Goal: Task Accomplishment & Management: Manage account settings

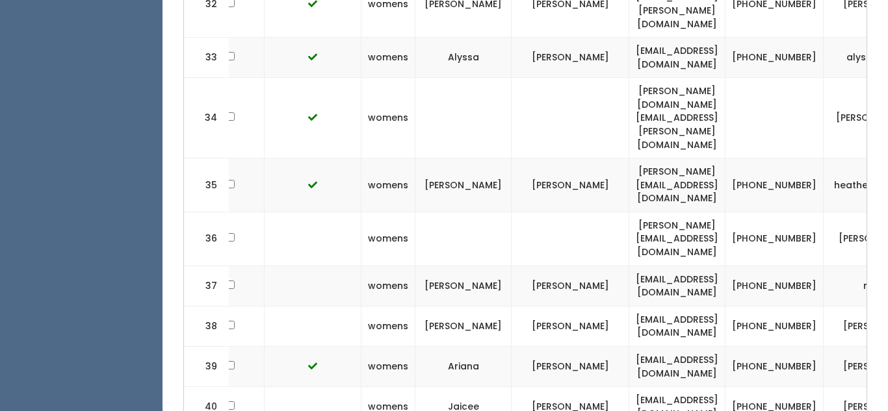
scroll to position [0, 255]
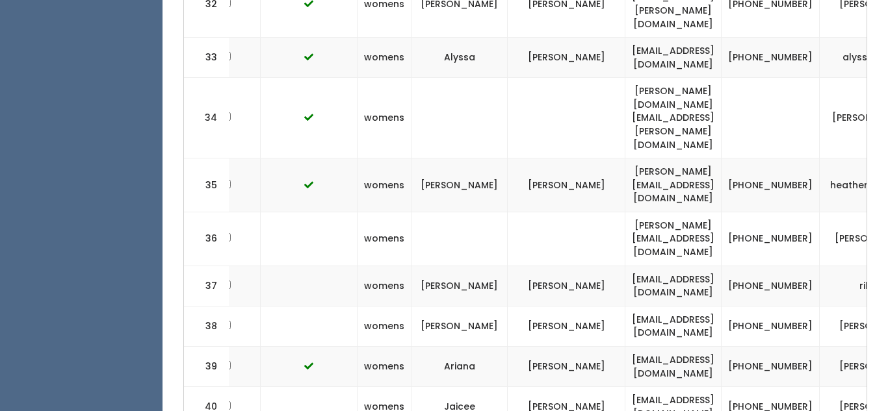
drag, startPoint x: 636, startPoint y: 265, endPoint x: 755, endPoint y: 258, distance: 119.1
copy td "jackbtkd@gmail.com"
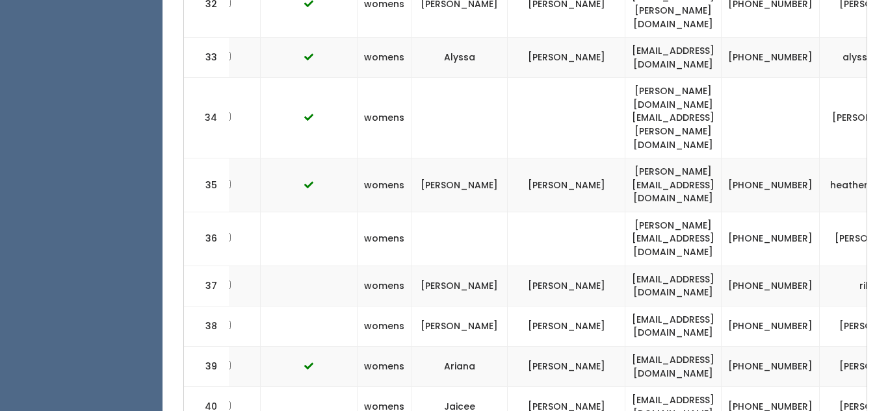
drag, startPoint x: 638, startPoint y: 260, endPoint x: 692, endPoint y: 257, distance: 54.0
drag, startPoint x: 638, startPoint y: 264, endPoint x: 740, endPoint y: 259, distance: 102.1
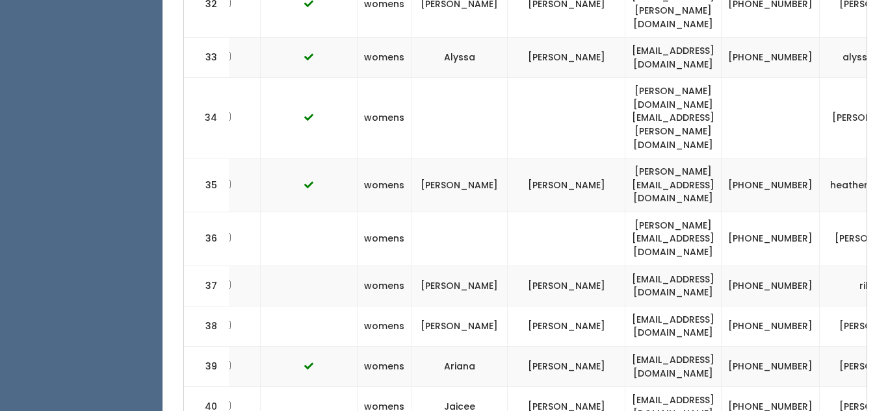
drag, startPoint x: 638, startPoint y: 264, endPoint x: 692, endPoint y: 257, distance: 54.4
drag, startPoint x: 636, startPoint y: 260, endPoint x: 791, endPoint y: 261, distance: 154.6
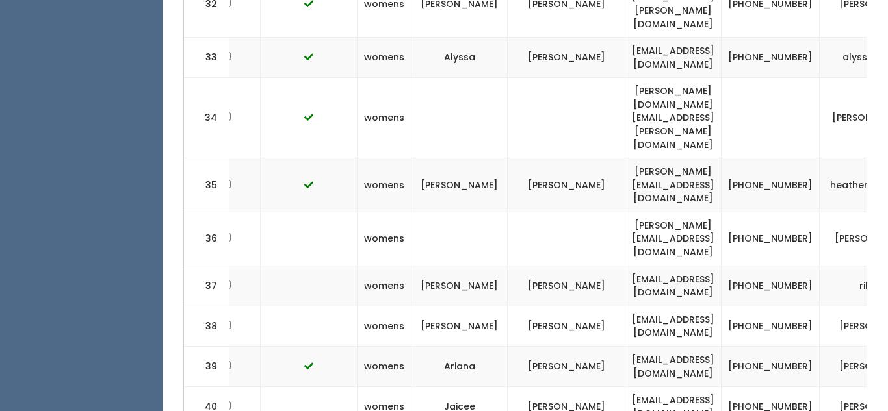
copy tr "jackbtkd@gmail.com (38"
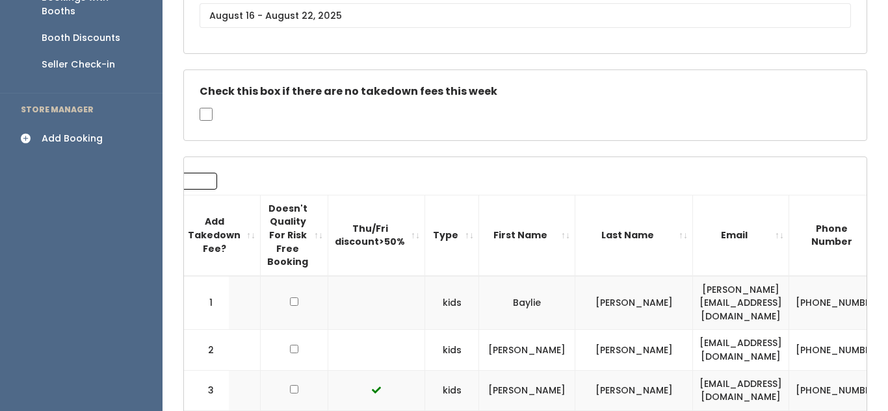
scroll to position [0, 0]
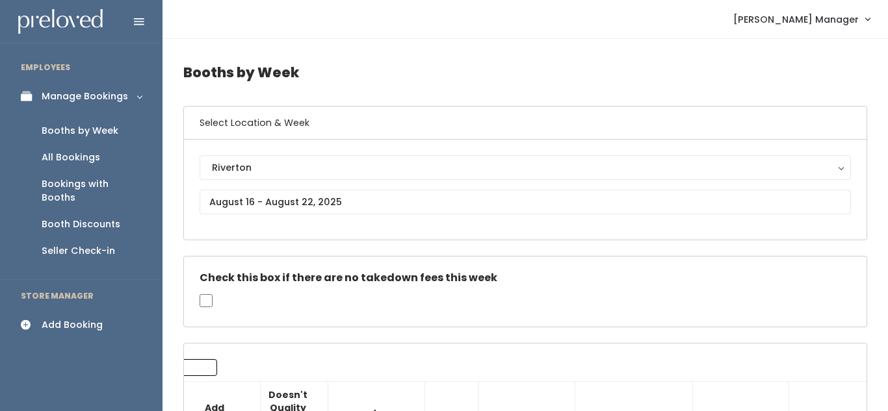
click at [63, 318] on div "Add Booking" at bounding box center [72, 325] width 61 height 14
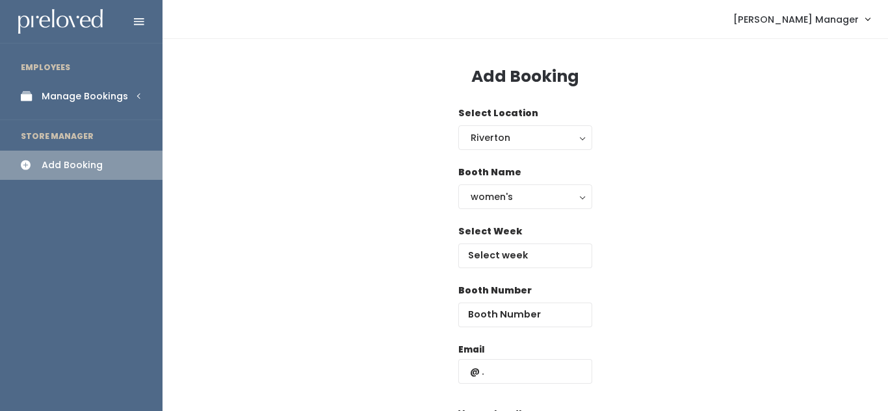
click at [94, 98] on div "Manage Bookings" at bounding box center [85, 97] width 86 height 14
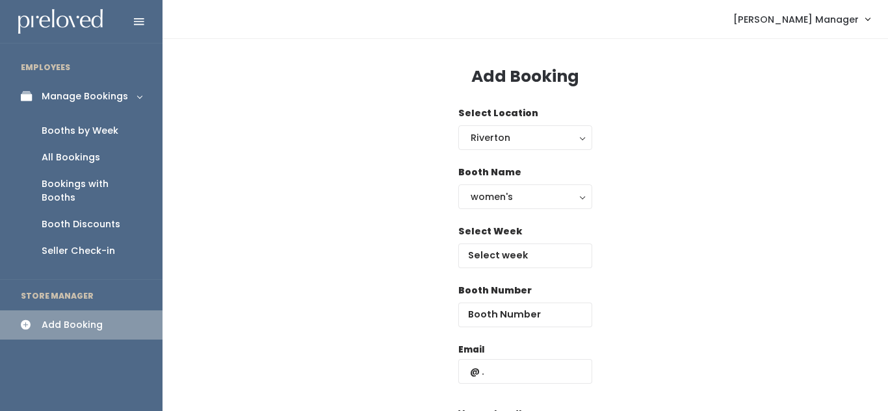
click at [57, 132] on div "Booths by Week" at bounding box center [80, 131] width 77 height 14
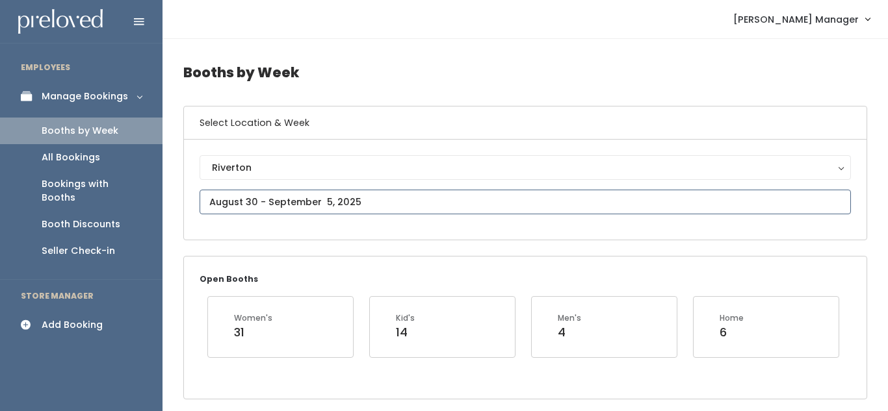
click at [274, 203] on input "text" at bounding box center [524, 202] width 651 height 25
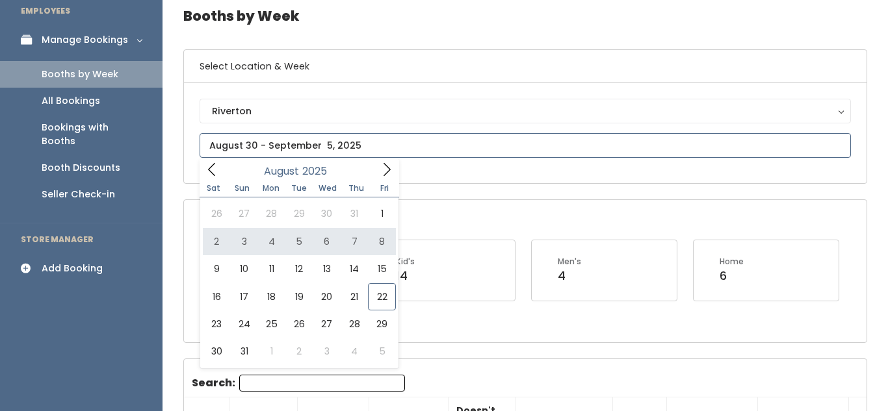
scroll to position [78, 0]
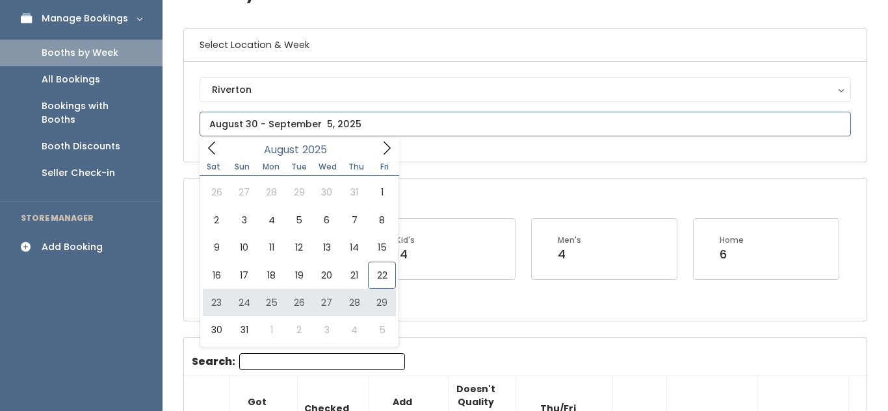
type input "[DATE] to [DATE]"
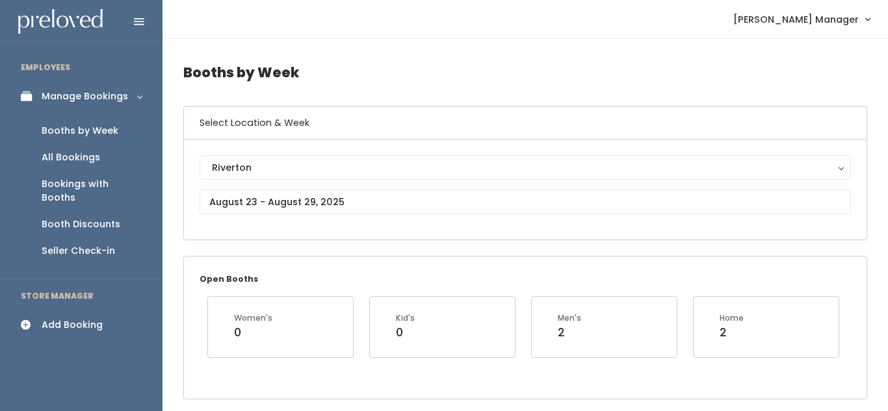
click at [30, 320] on icon at bounding box center [30, 325] width 18 height 11
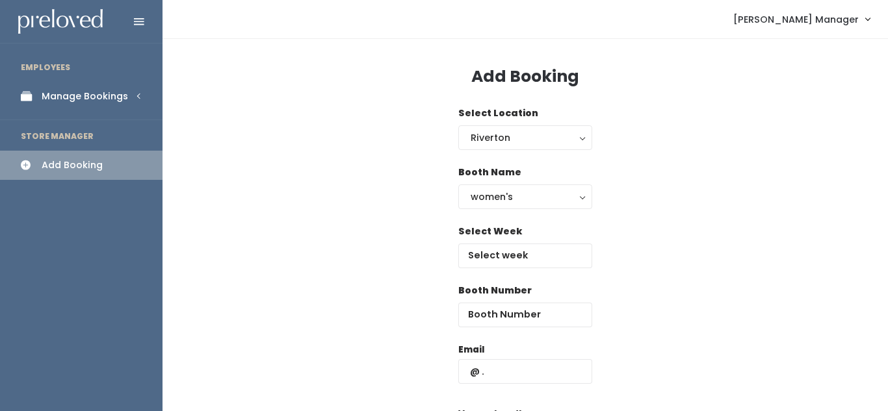
click at [66, 92] on div "Manage Bookings" at bounding box center [85, 97] width 86 height 14
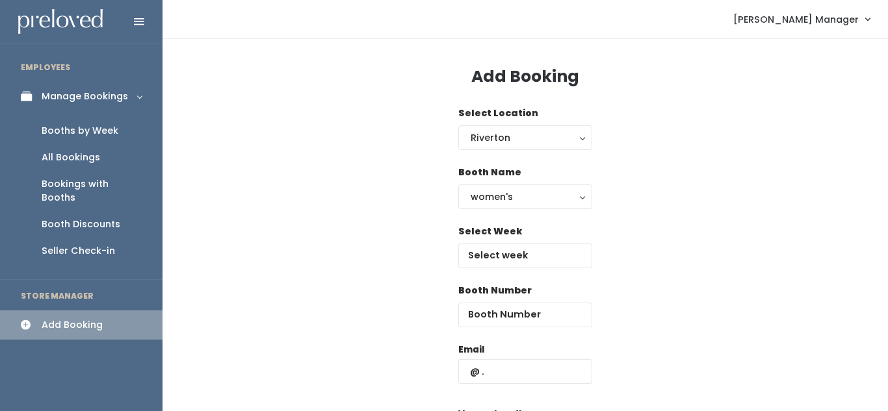
click at [75, 129] on div "Booths by Week" at bounding box center [80, 131] width 77 height 14
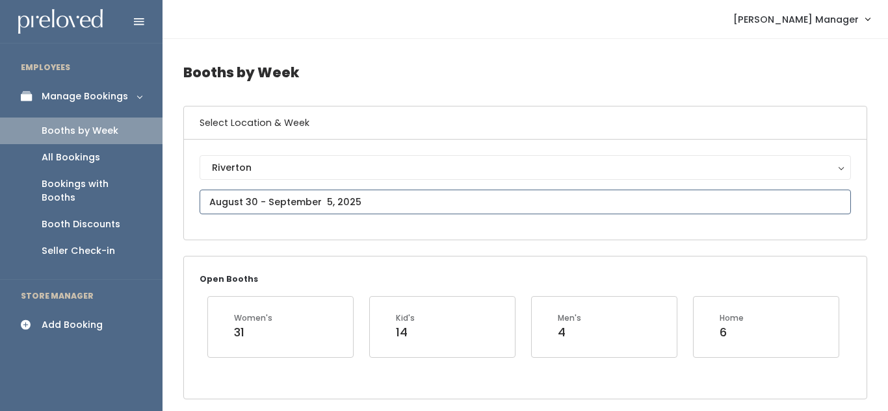
click at [269, 198] on input "text" at bounding box center [524, 202] width 651 height 25
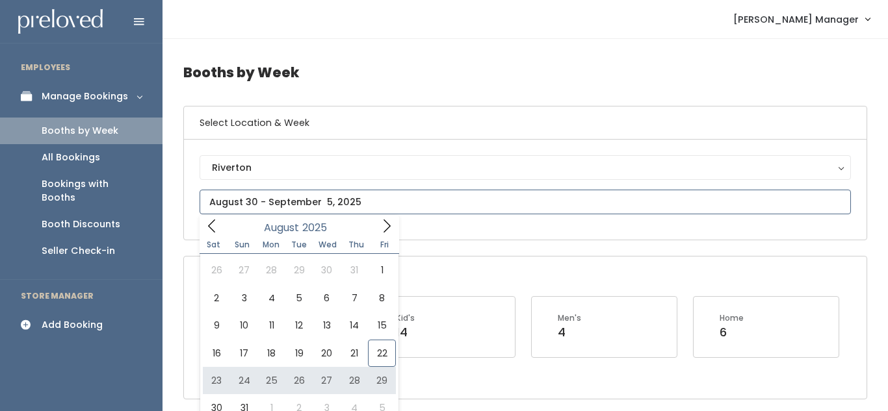
type input "August 23 to August 29"
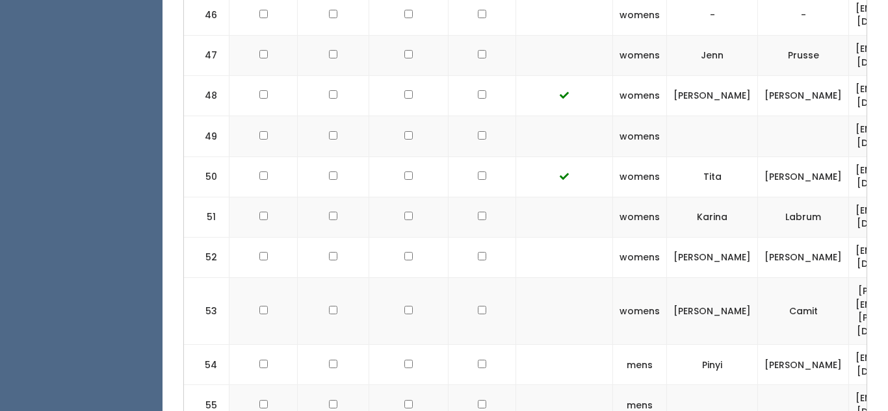
scroll to position [0, 287]
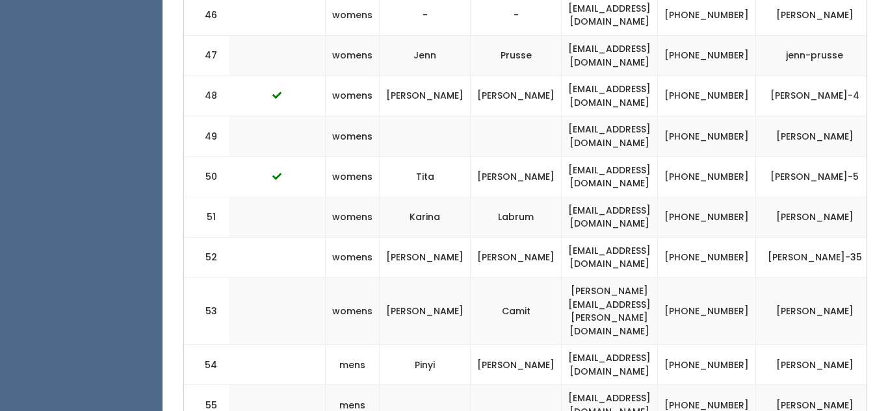
click at [887, 307] on span "button" at bounding box center [896, 311] width 5 height 8
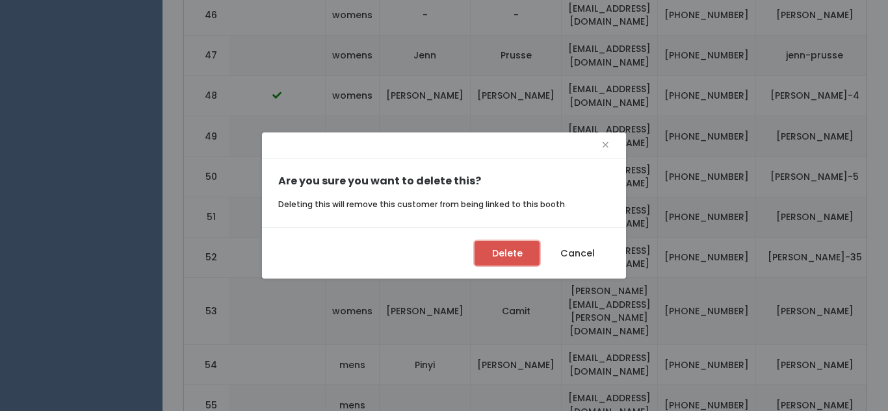
click at [503, 250] on button "Delete" at bounding box center [506, 253] width 65 height 25
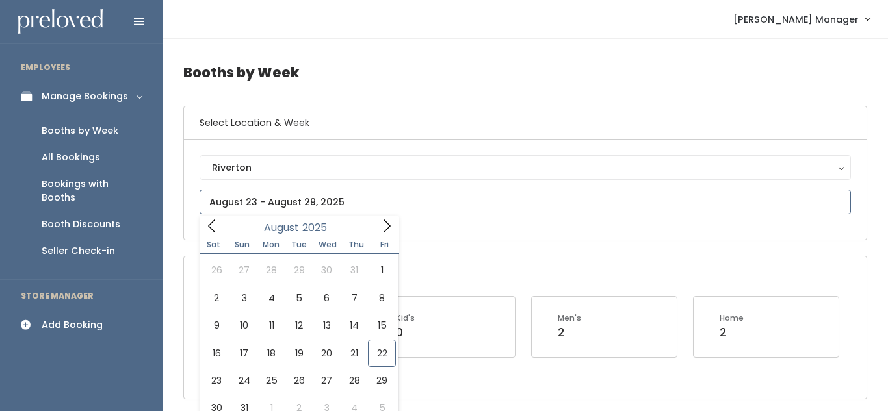
click at [236, 203] on input "text" at bounding box center [524, 202] width 651 height 25
type input "August 23 to August 29"
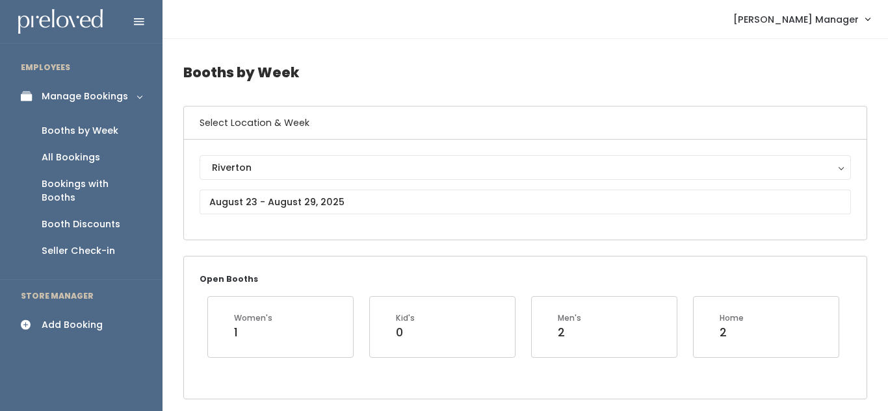
click at [72, 318] on div "Add Booking" at bounding box center [72, 325] width 61 height 14
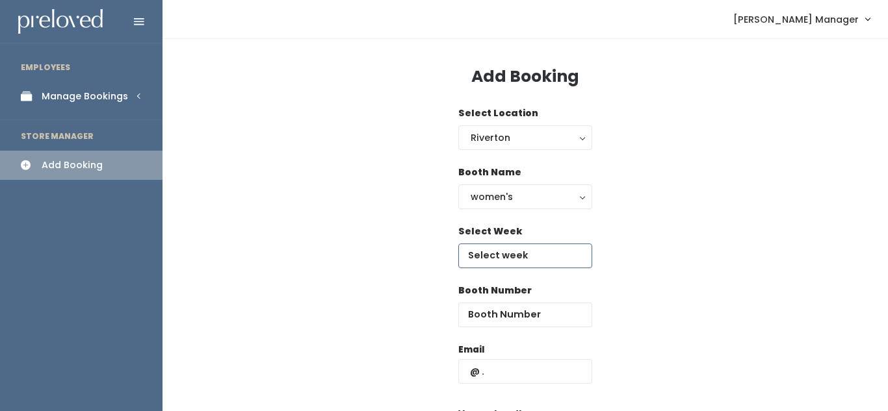
click at [505, 258] on input "text" at bounding box center [525, 256] width 134 height 25
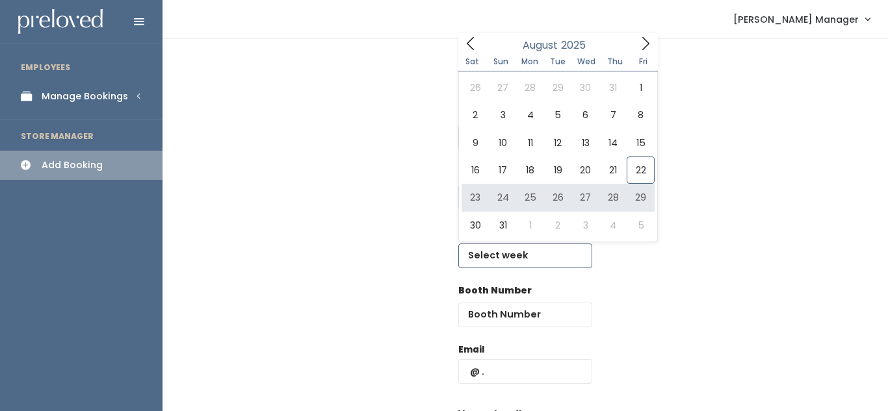
type input "[DATE] to [DATE]"
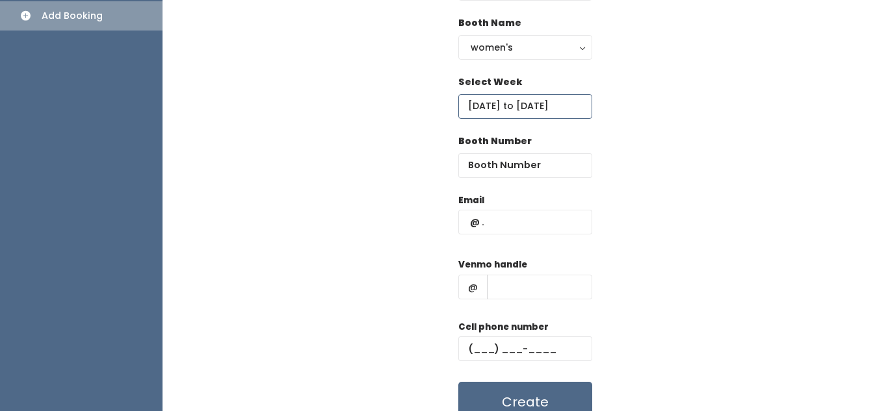
scroll to position [164, 0]
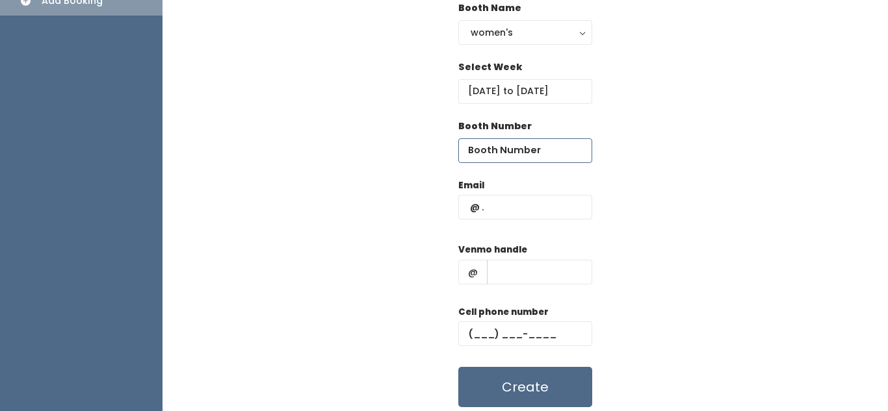
click at [565, 151] on input "number" at bounding box center [525, 150] width 134 height 25
type input "53"
click at [496, 212] on input "text" at bounding box center [525, 207] width 134 height 25
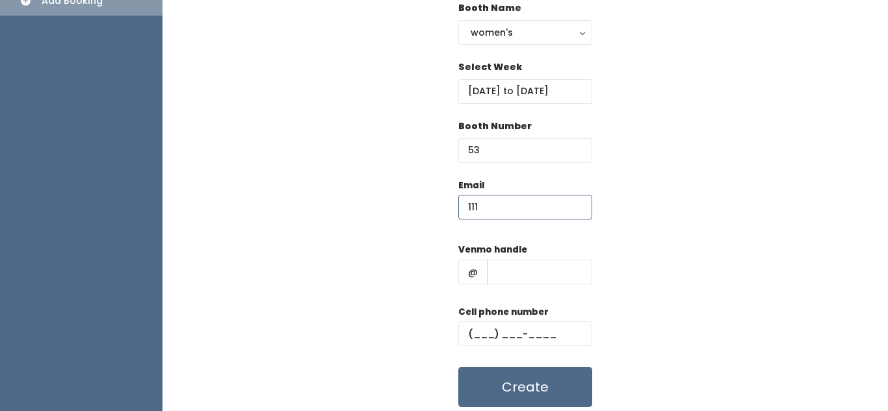
type input "111"
click at [511, 268] on input "text" at bounding box center [539, 272] width 105 height 25
type input "111"
click at [483, 331] on input "text" at bounding box center [525, 334] width 134 height 25
type input "(111) ___-____"
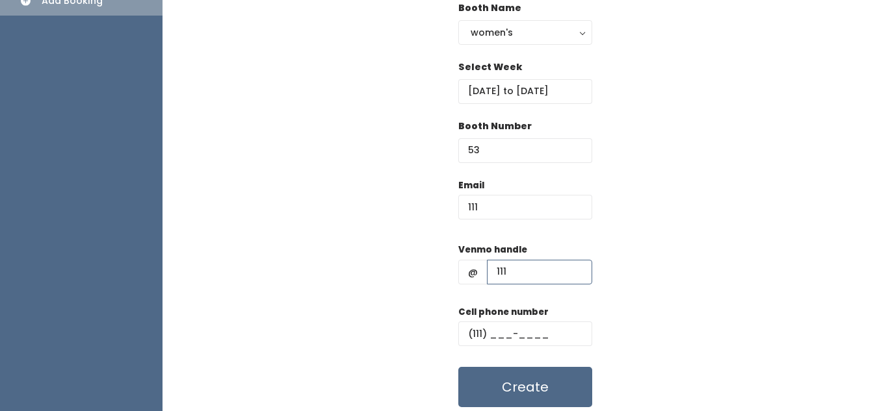
click at [517, 272] on input "111" at bounding box center [539, 272] width 105 height 25
type input "1"
type input "jackbtkd@gmail.com"
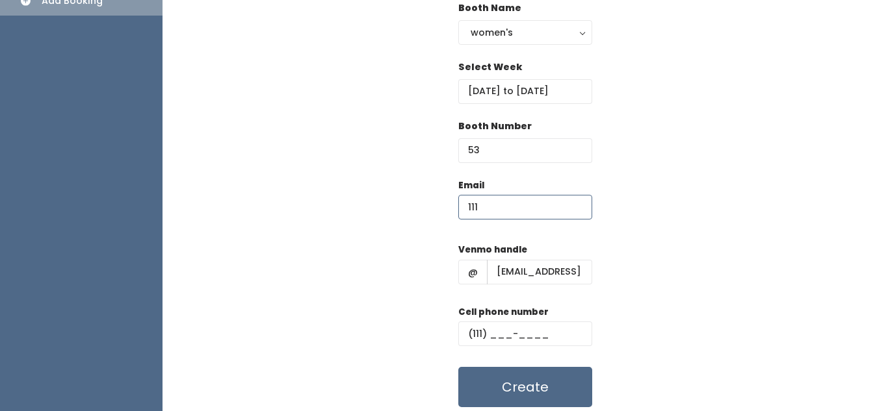
click at [486, 212] on input "111" at bounding box center [525, 207] width 134 height 25
type input "1"
click at [524, 192] on div "Email jackbtkd@ga" at bounding box center [525, 206] width 134 height 55
click at [550, 211] on input "jackbtkd@ga" at bounding box center [525, 207] width 134 height 25
type input "jackbtkd@gmail.com"
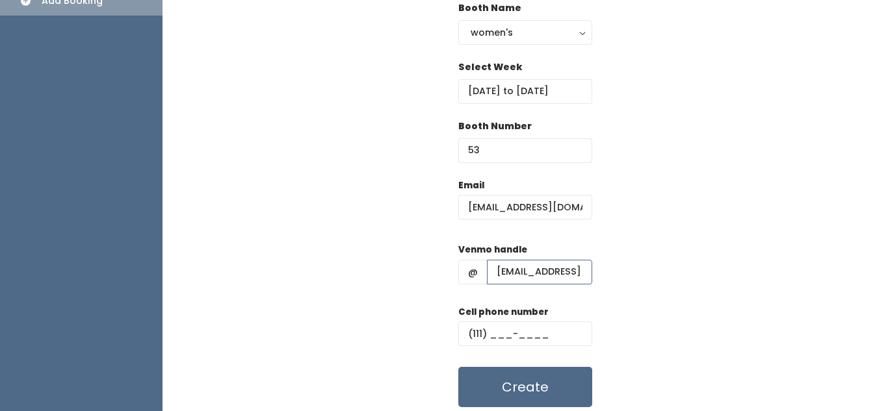
click at [578, 274] on input "jackbtkd@gmail.com" at bounding box center [539, 272] width 105 height 25
type input "c"
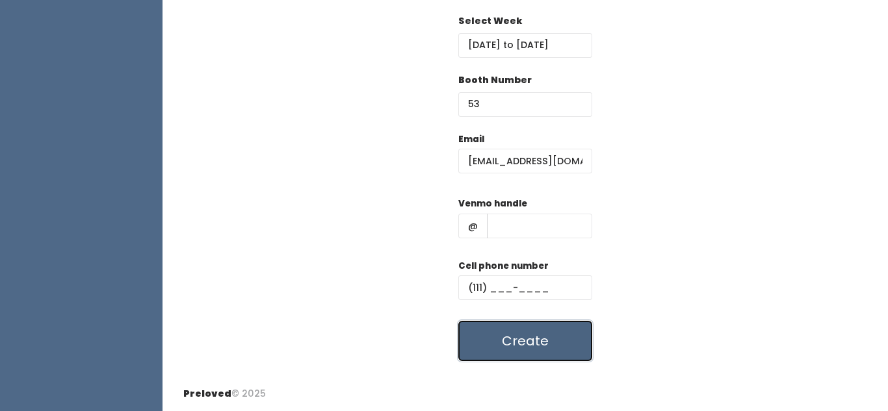
click at [502, 348] on button "Create" at bounding box center [525, 341] width 134 height 40
type input "111"
click at [524, 351] on button "Create" at bounding box center [525, 341] width 134 height 40
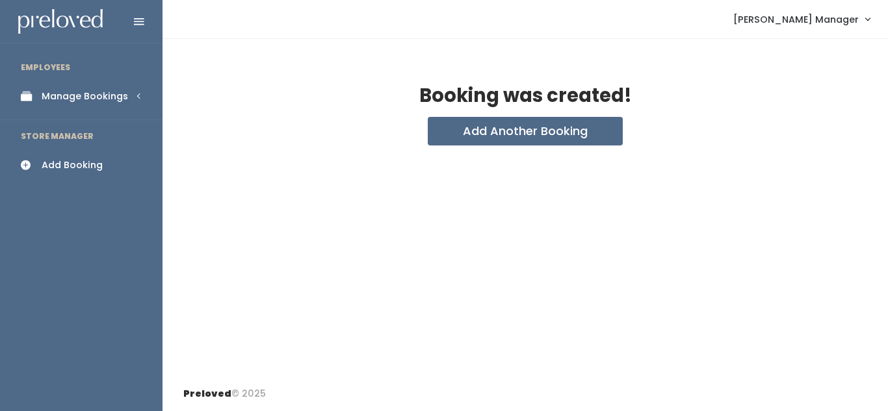
click at [55, 97] on div "Manage Bookings" at bounding box center [85, 97] width 86 height 14
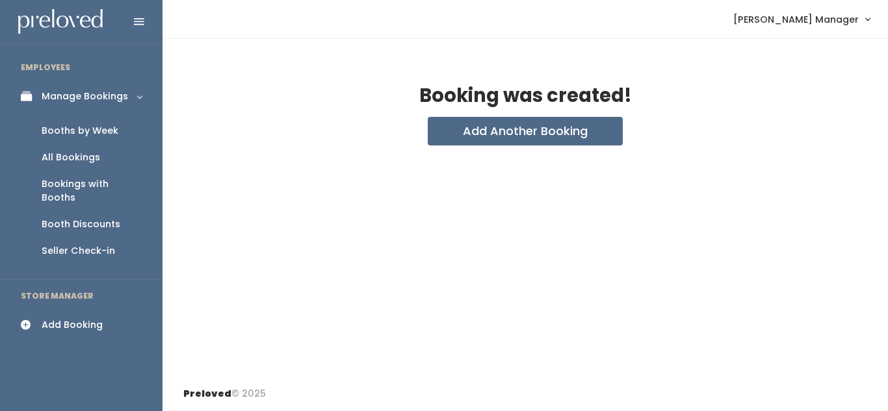
click at [66, 127] on div "Booths by Week" at bounding box center [80, 131] width 77 height 14
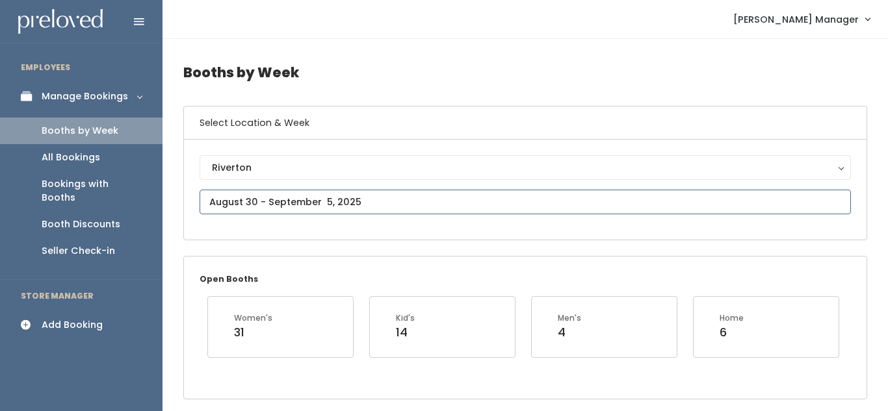
click at [275, 202] on input "text" at bounding box center [524, 202] width 651 height 25
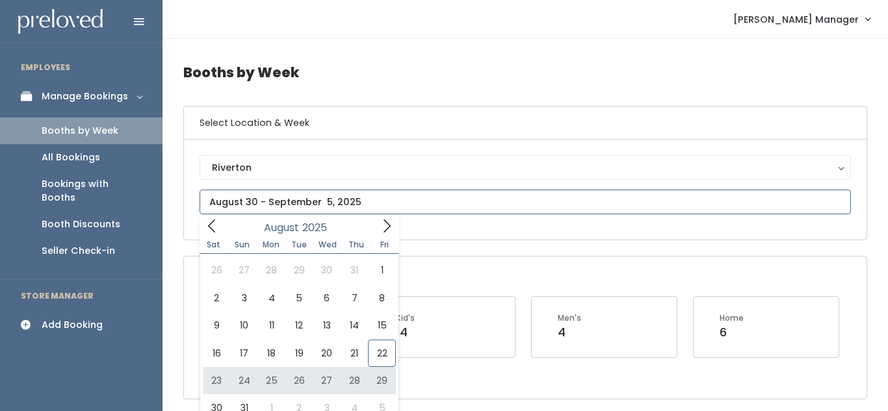
type input "August 23 to August 29"
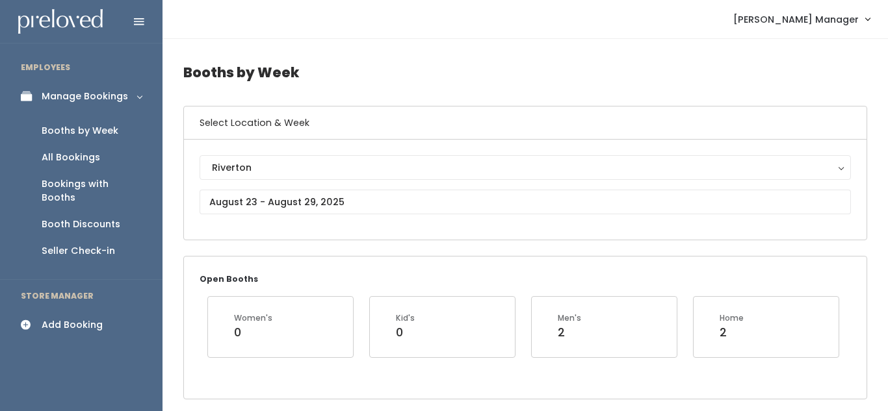
click at [38, 320] on icon at bounding box center [30, 325] width 18 height 11
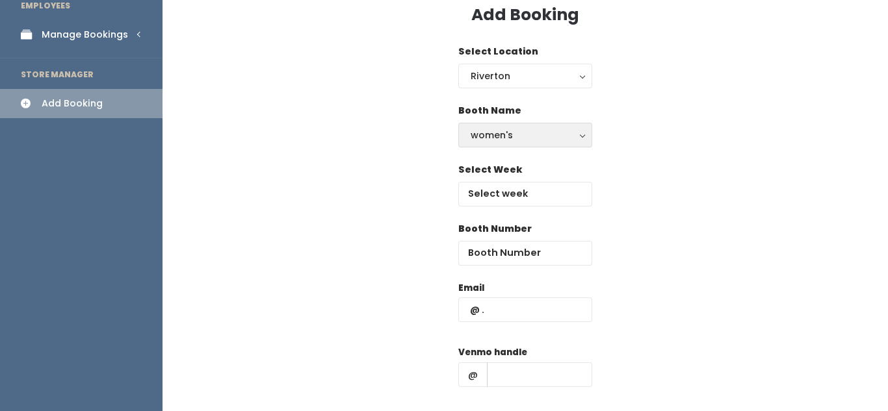
scroll to position [101, 0]
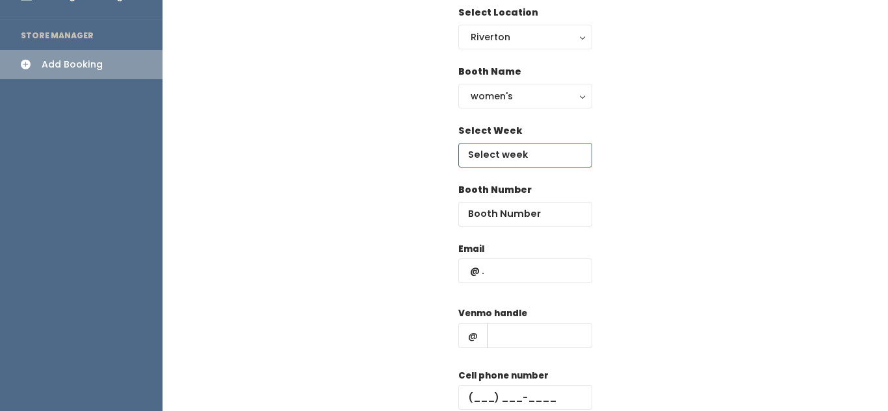
click at [513, 148] on input "text" at bounding box center [525, 155] width 134 height 25
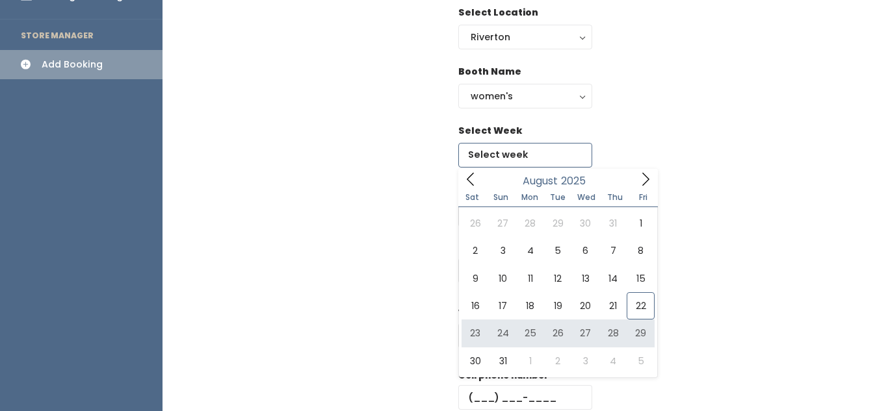
type input "[DATE] to [DATE]"
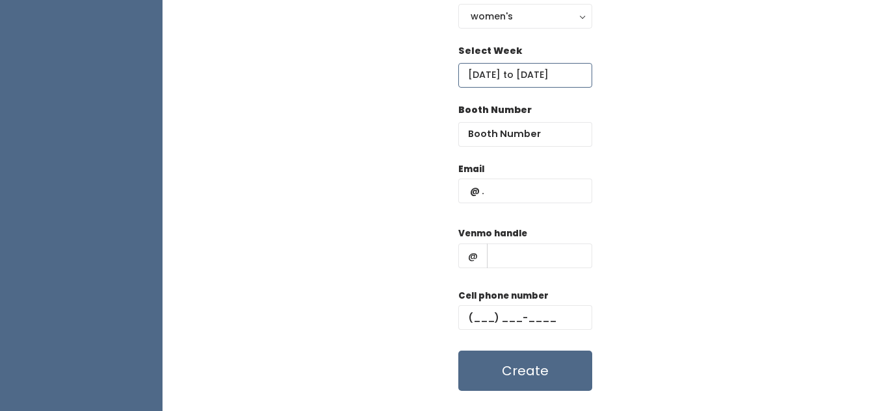
scroll to position [182, 0]
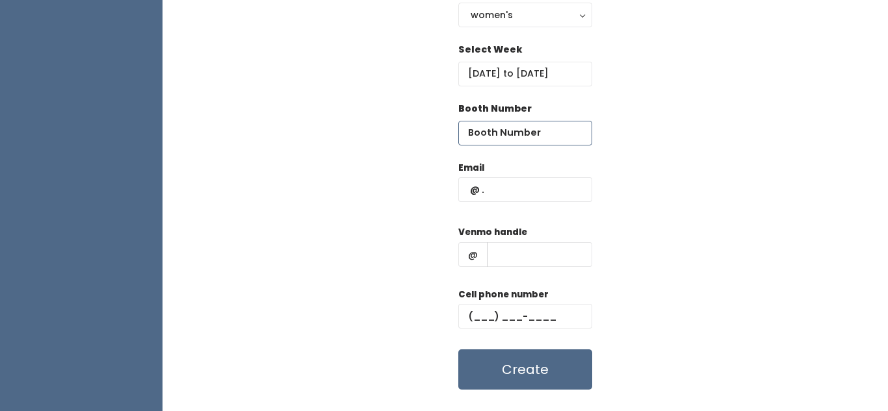
click at [518, 136] on input "number" at bounding box center [525, 133] width 134 height 25
type input "57"
click at [496, 251] on input "text" at bounding box center [539, 254] width 105 height 25
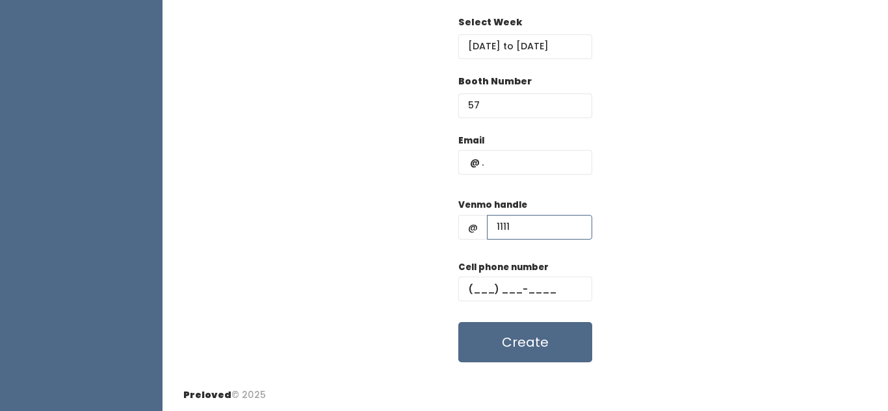
scroll to position [211, 0]
type input "1111"
click at [478, 286] on input "text" at bounding box center [525, 287] width 134 height 25
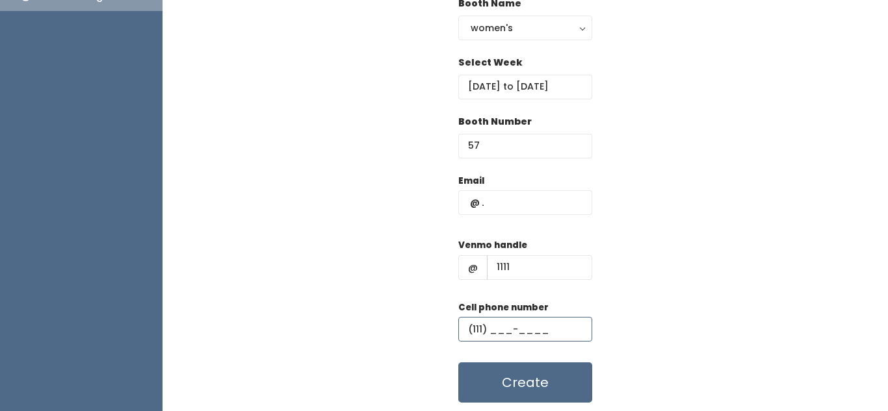
scroll to position [174, 0]
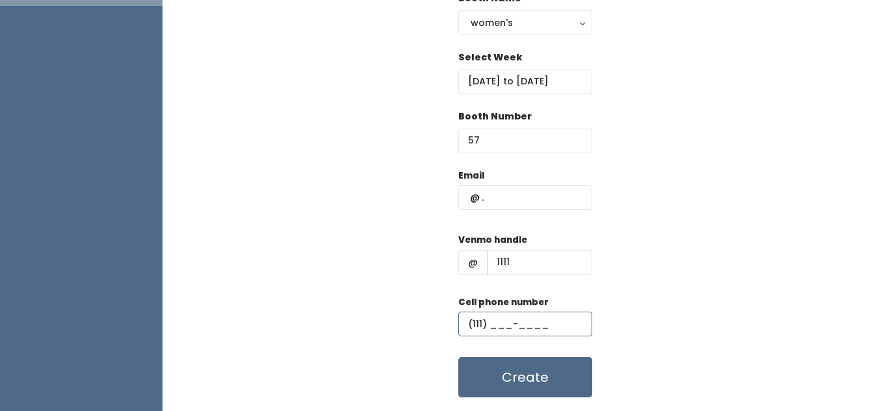
type input "(111) ___-____"
click at [514, 194] on input "text" at bounding box center [525, 197] width 134 height 25
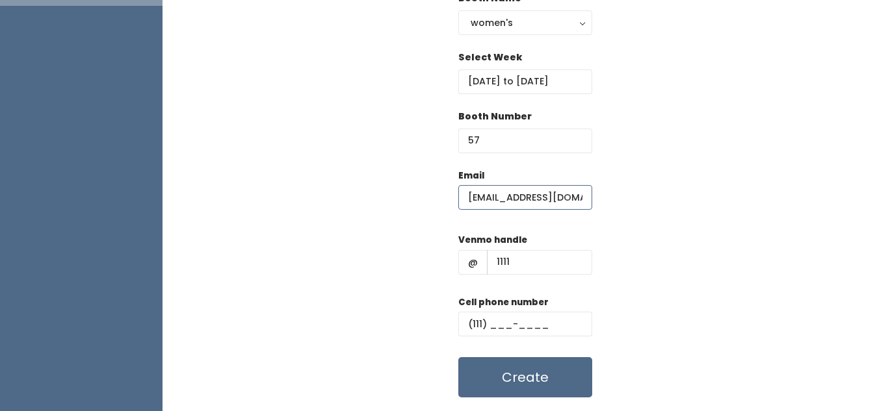
type input "kaisley6@gmail.com"
click at [515, 261] on input "1111" at bounding box center [539, 262] width 105 height 25
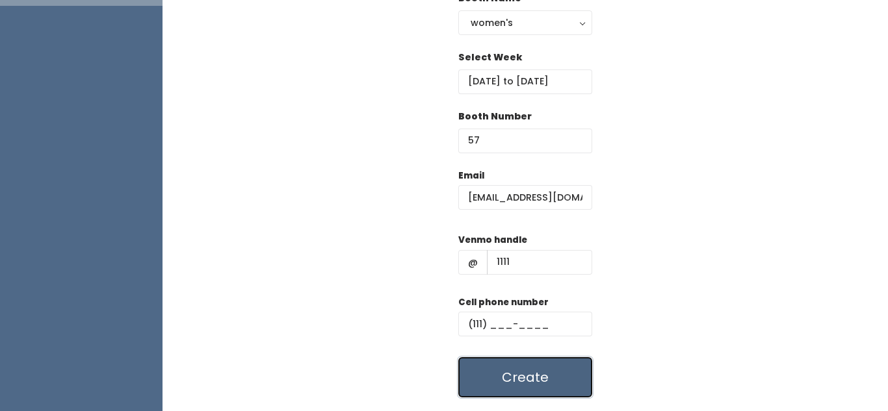
click at [531, 381] on button "Create" at bounding box center [525, 377] width 134 height 40
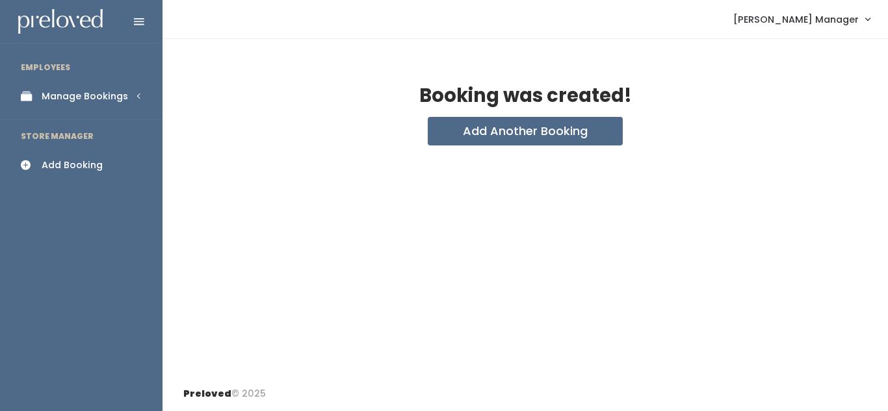
click at [84, 97] on div "Manage Bookings" at bounding box center [85, 97] width 86 height 14
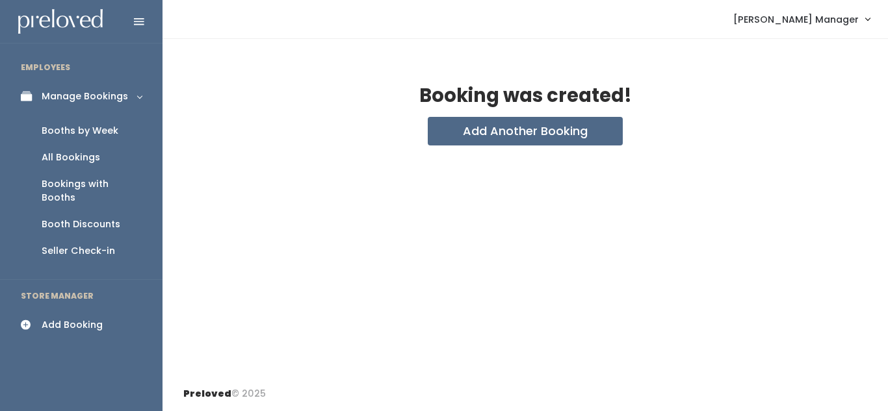
click at [57, 133] on div "Booths by Week" at bounding box center [80, 131] width 77 height 14
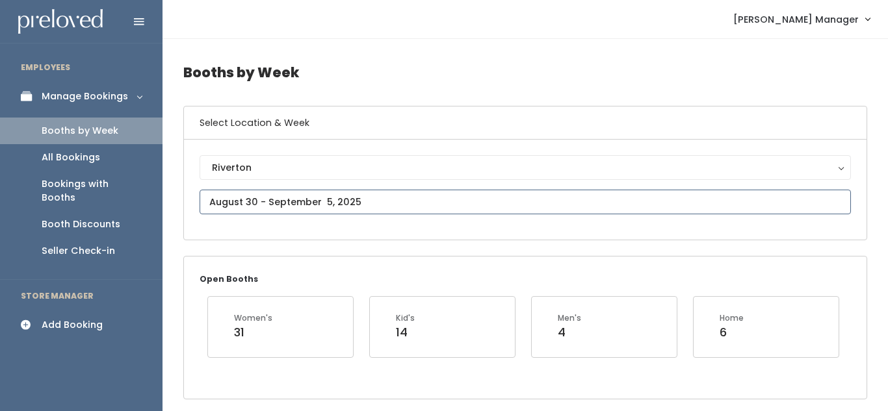
click at [250, 198] on input "text" at bounding box center [524, 202] width 651 height 25
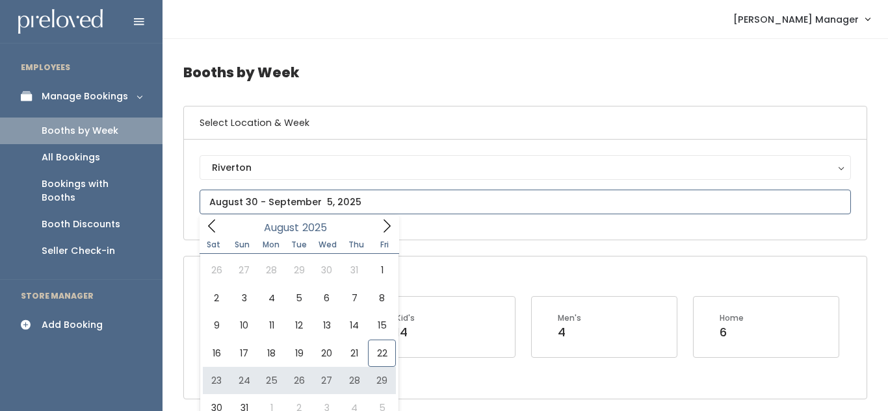
type input "[DATE] to [DATE]"
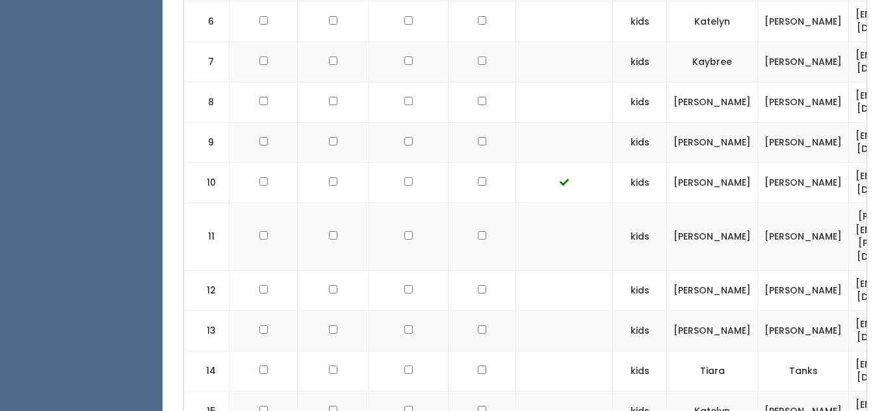
scroll to position [808, 0]
